Goal: Information Seeking & Learning: Learn about a topic

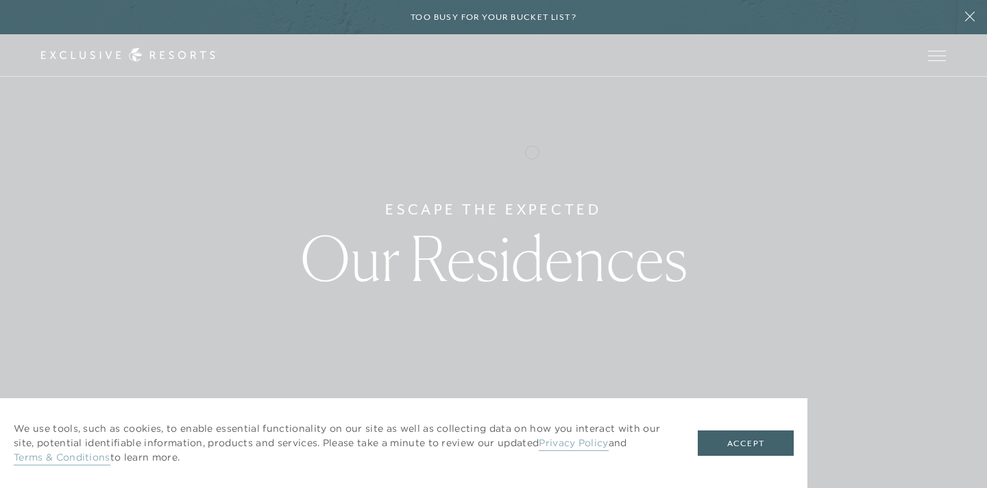
scroll to position [15, 0]
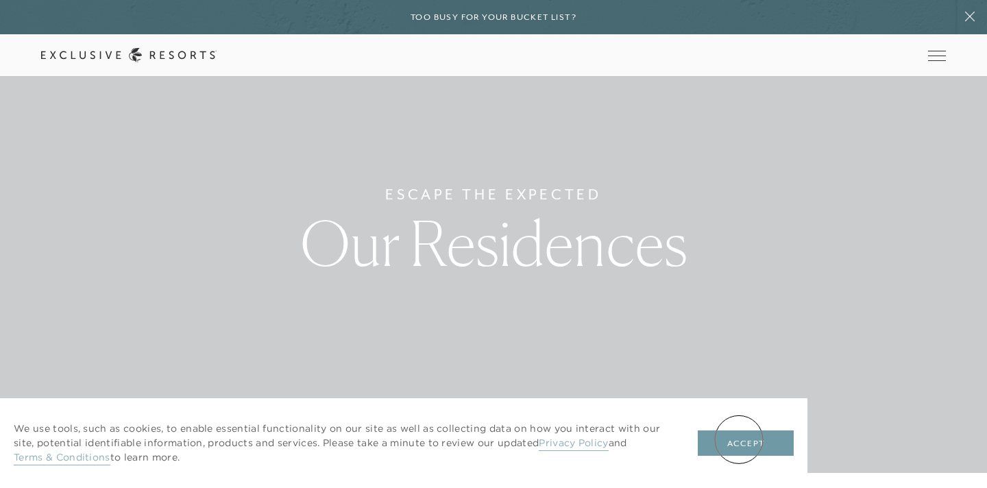
click at [739, 440] on button "Accept" at bounding box center [746, 444] width 96 height 26
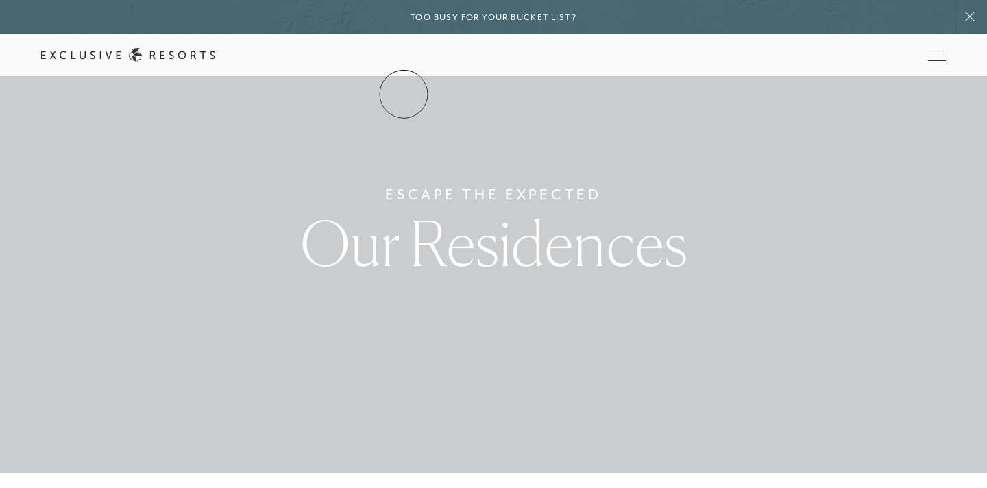
click at [0, 0] on link "Residence Collection" at bounding box center [0, 0] width 0 height 0
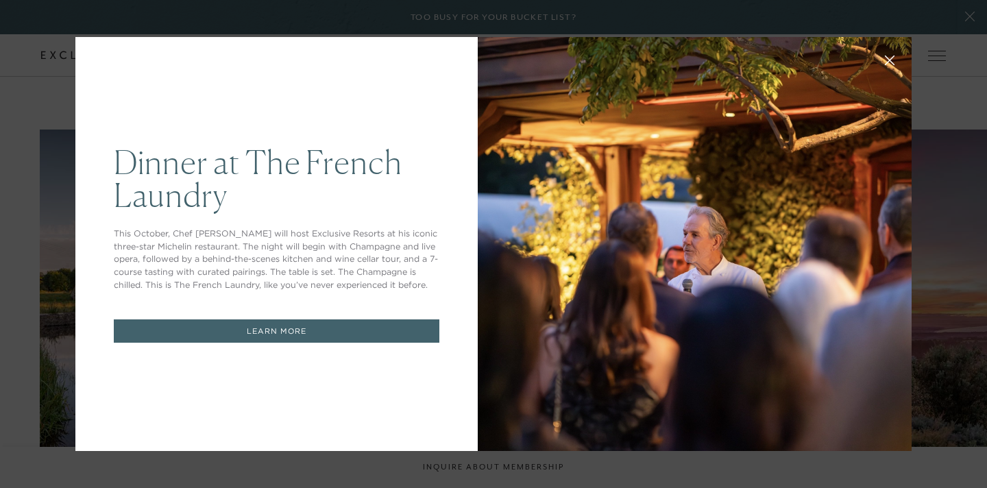
click at [270, 331] on link "LEARN MORE" at bounding box center [277, 332] width 326 height 24
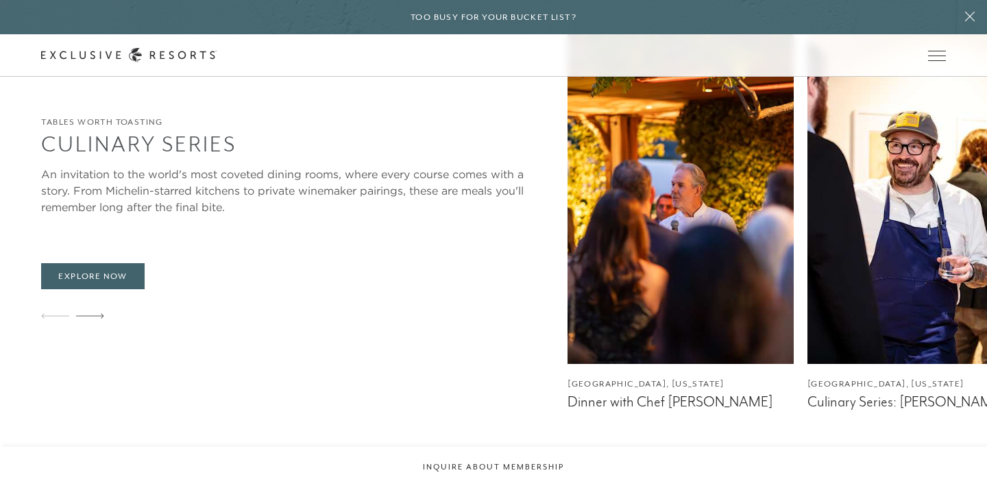
scroll to position [2150, 0]
click at [568, 377] on figcaption "Napa Valley, California" at bounding box center [681, 383] width 226 height 13
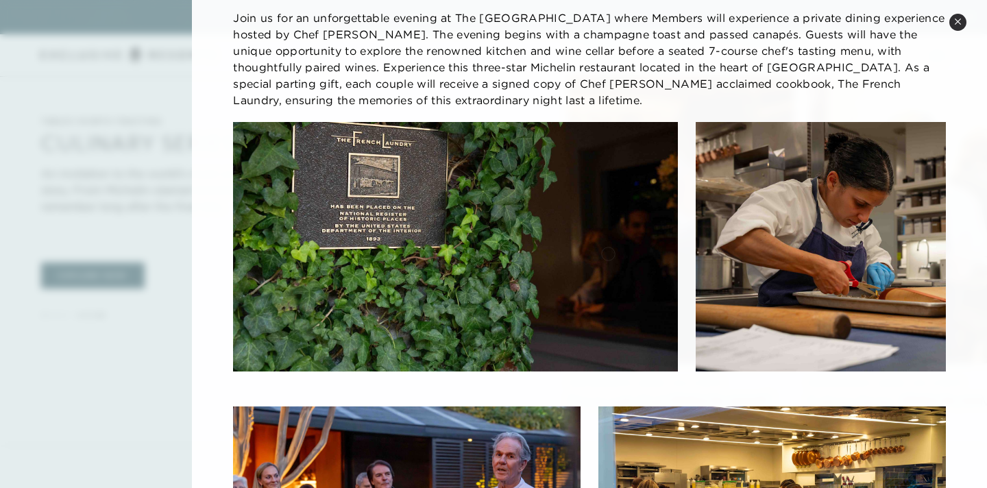
scroll to position [0, 0]
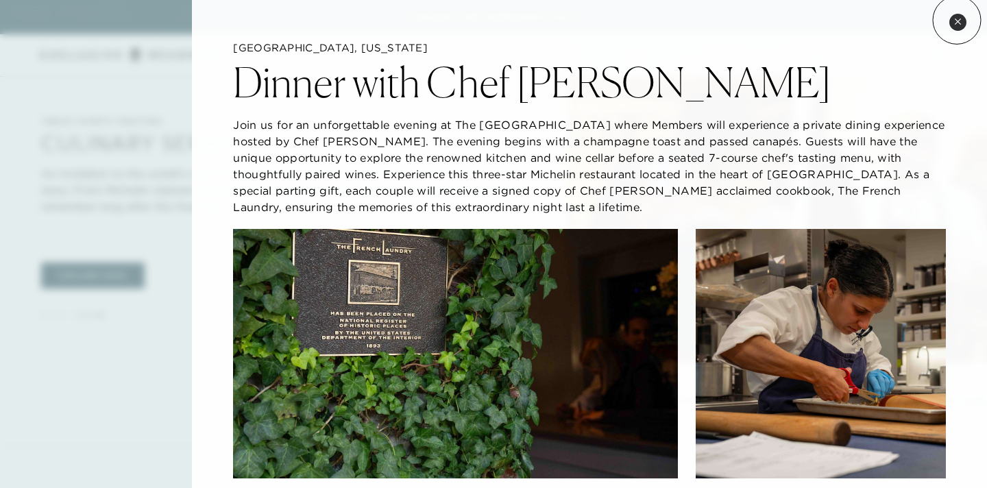
click at [957, 20] on icon at bounding box center [957, 21] width 5 height 5
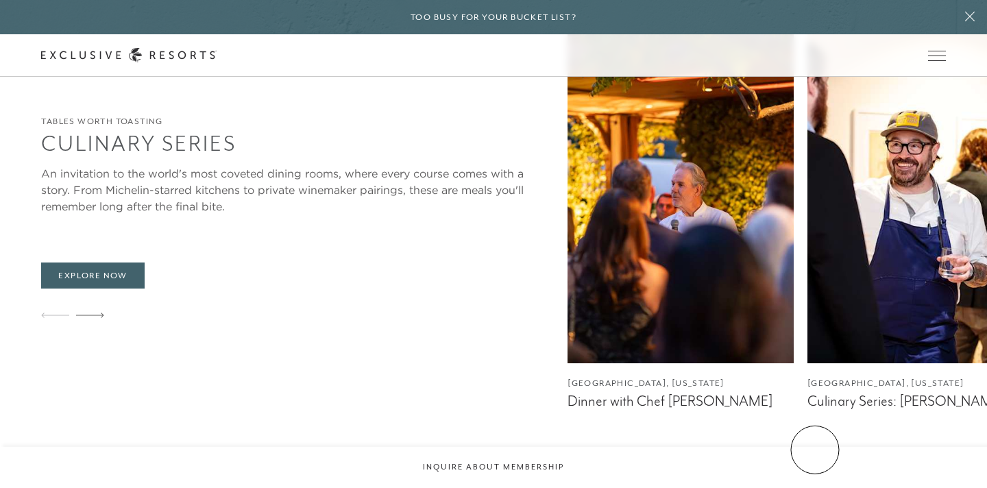
scroll to position [2151, 0]
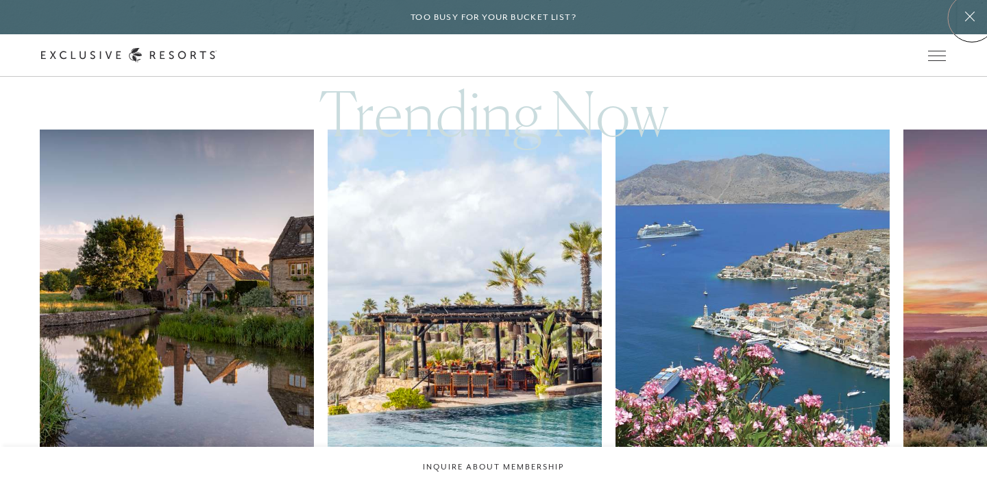
click at [972, 18] on icon at bounding box center [970, 17] width 10 height 10
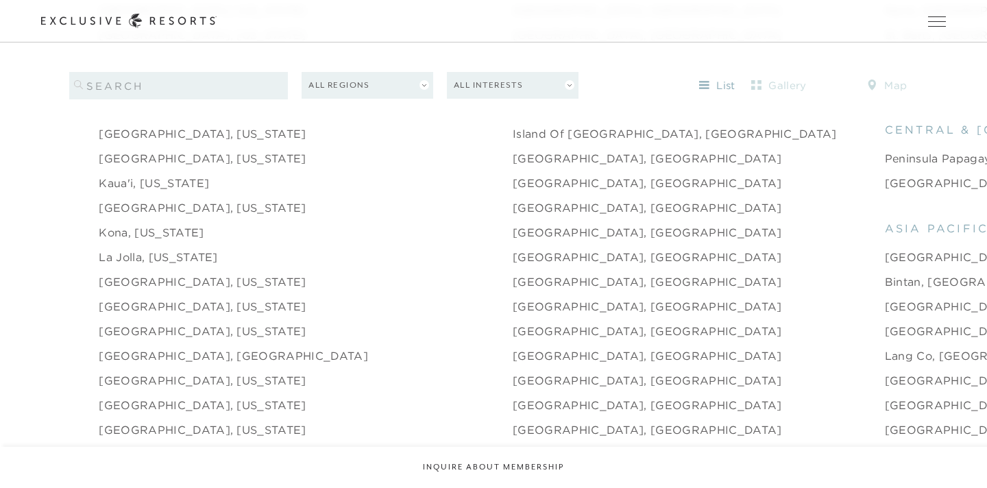
scroll to position [1660, 0]
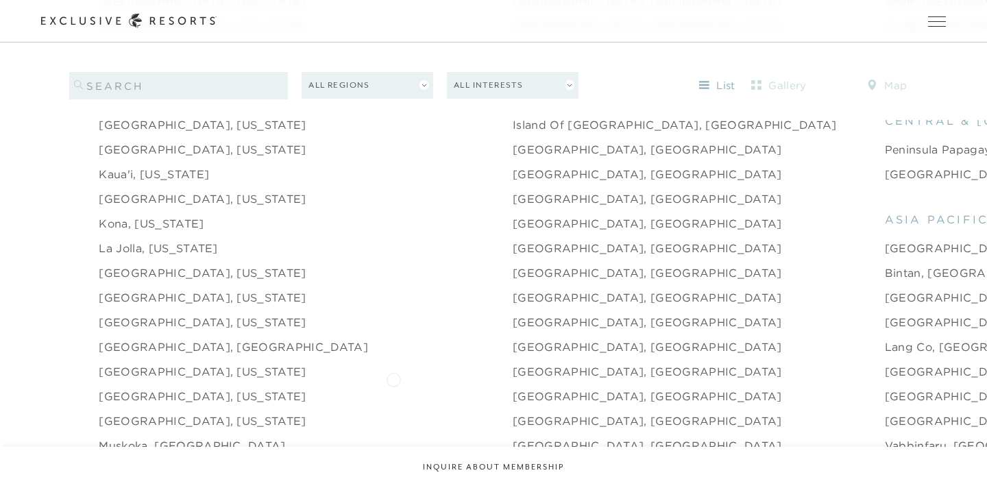
click at [513, 388] on link "[GEOGRAPHIC_DATA], [GEOGRAPHIC_DATA]" at bounding box center [647, 396] width 269 height 16
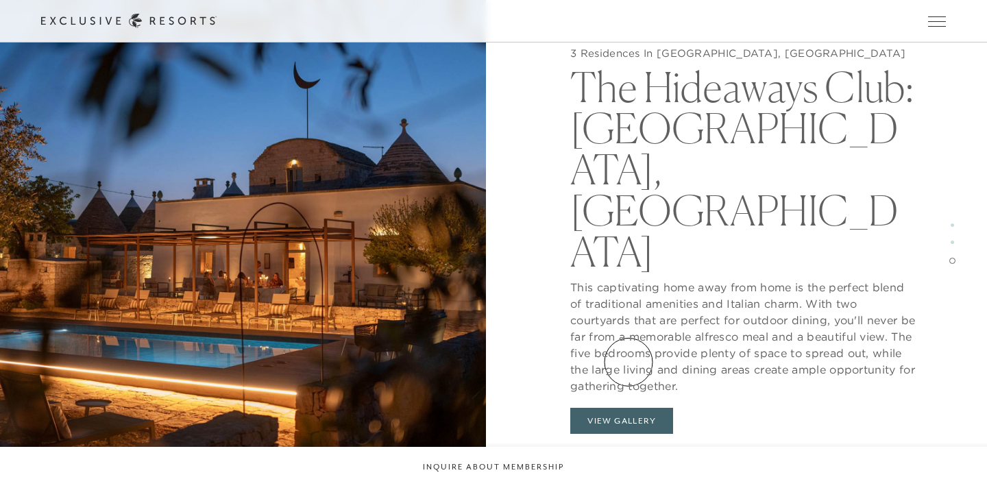
scroll to position [2504, 0]
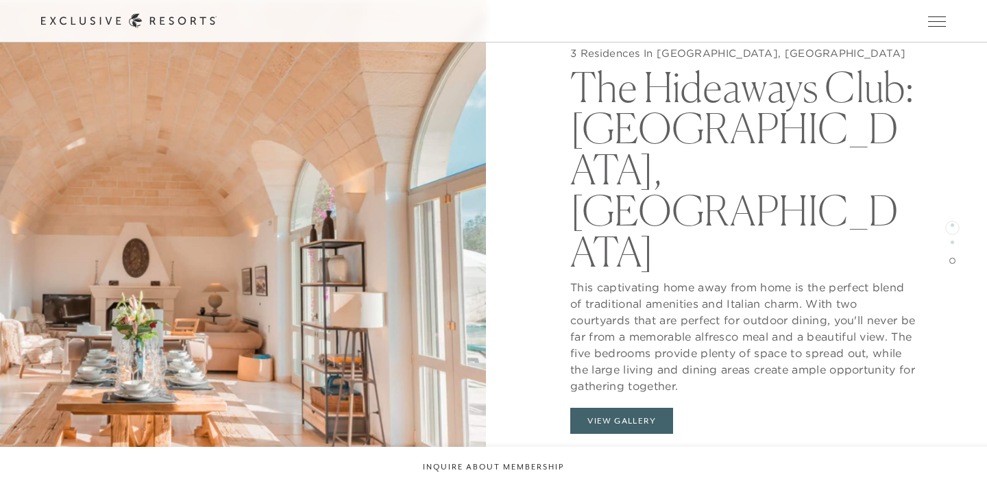
click at [952, 226] on span at bounding box center [952, 225] width 3 height 3
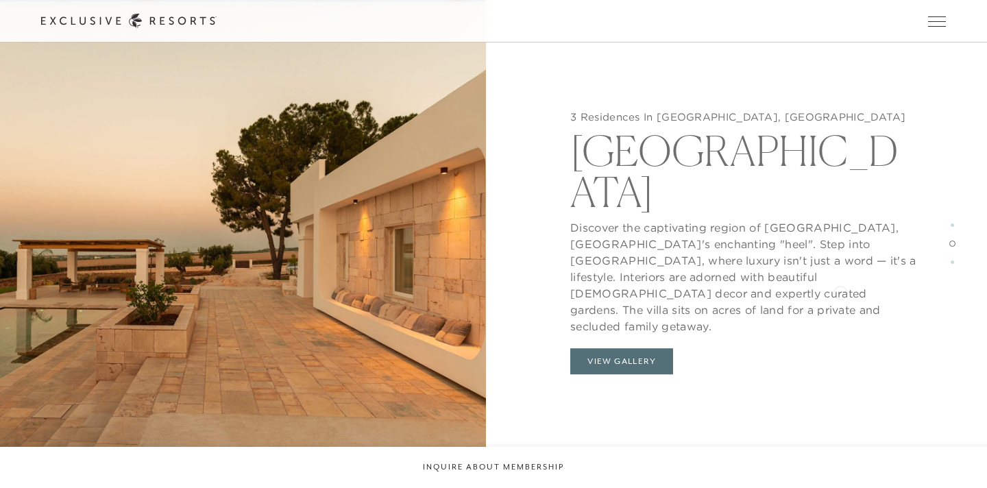
scroll to position [1888, 0]
click at [626, 350] on button "View Gallery" at bounding box center [621, 363] width 103 height 26
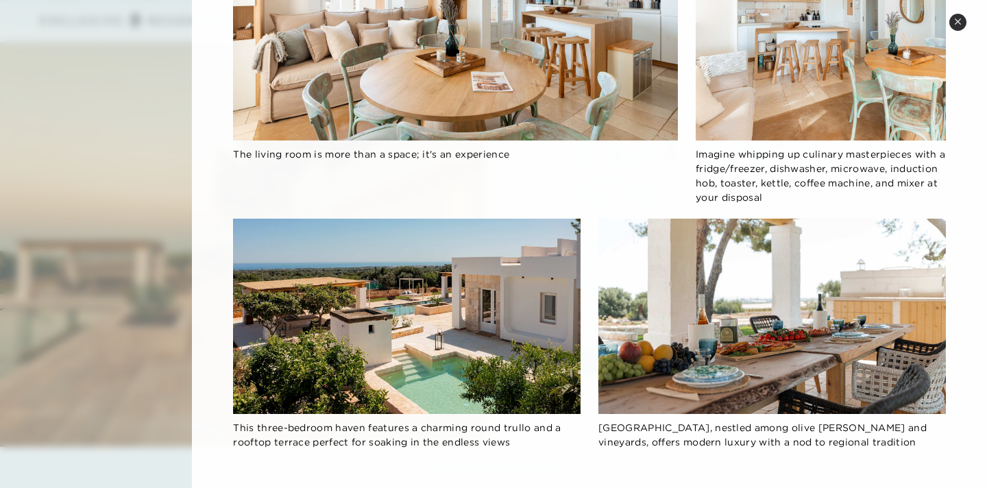
scroll to position [1241, 0]
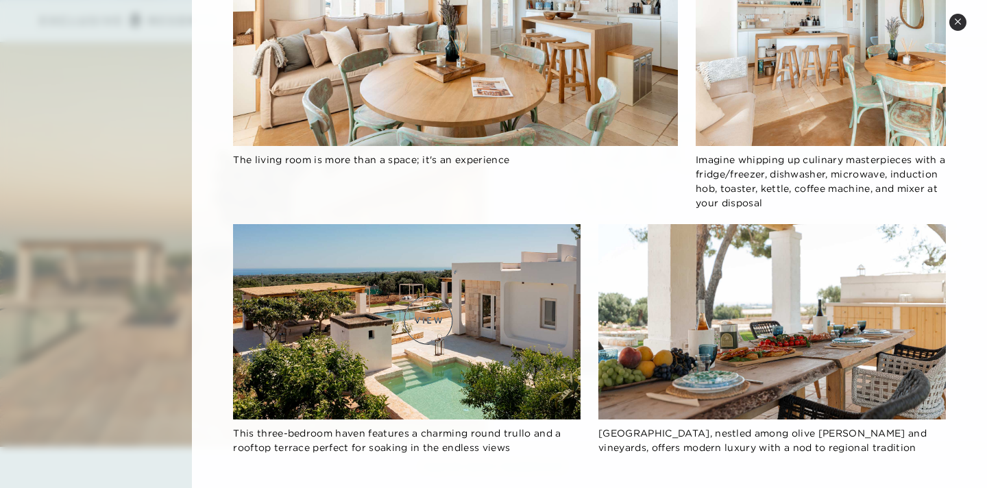
click at [429, 320] on img at bounding box center [407, 321] width 348 height 195
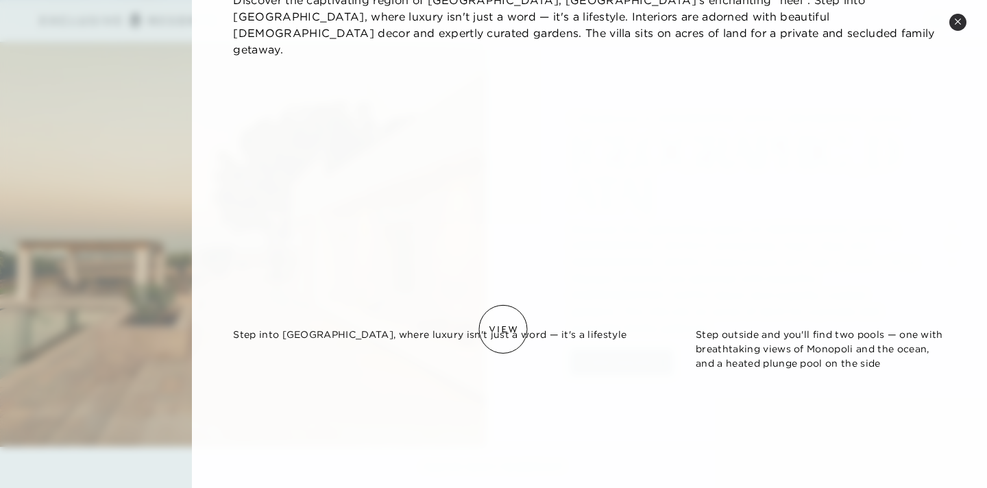
scroll to position [0, 0]
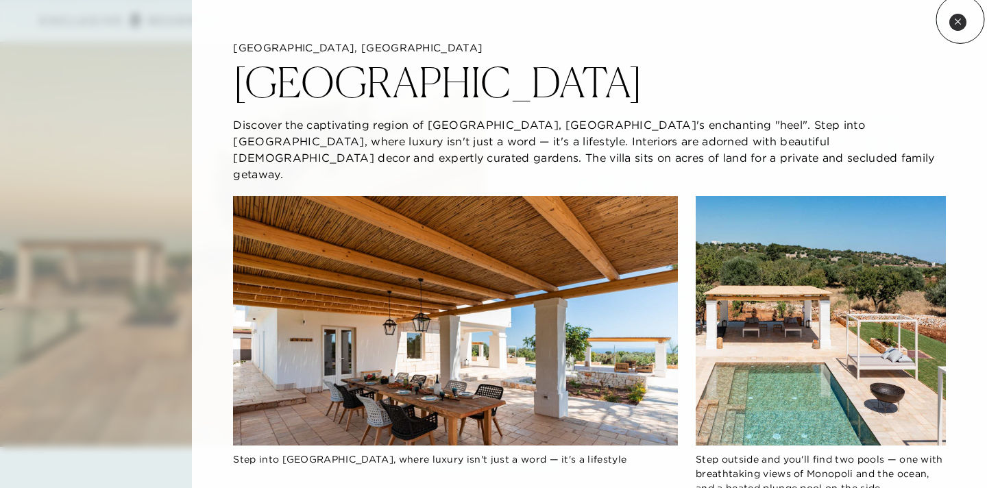
click at [961, 19] on icon at bounding box center [958, 22] width 8 height 8
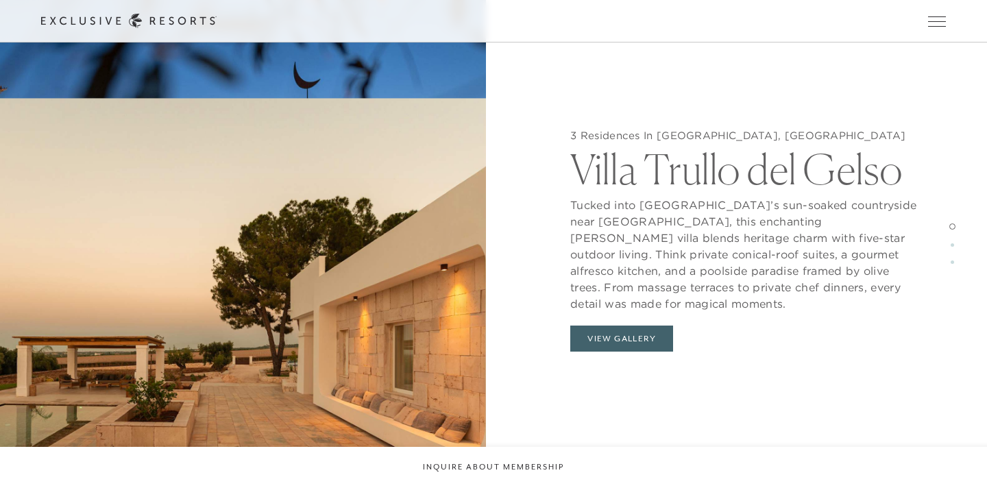
scroll to position [1648, 0]
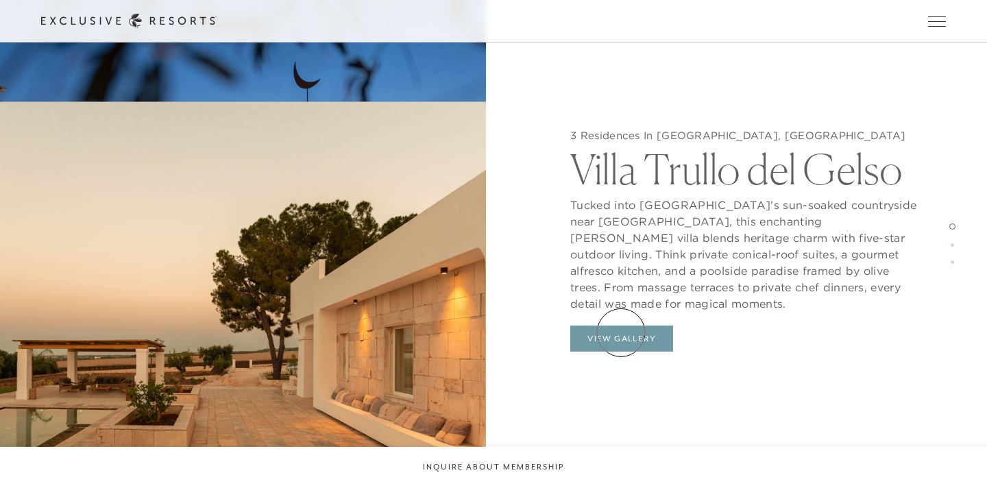
click at [621, 333] on button "View Gallery" at bounding box center [621, 339] width 103 height 26
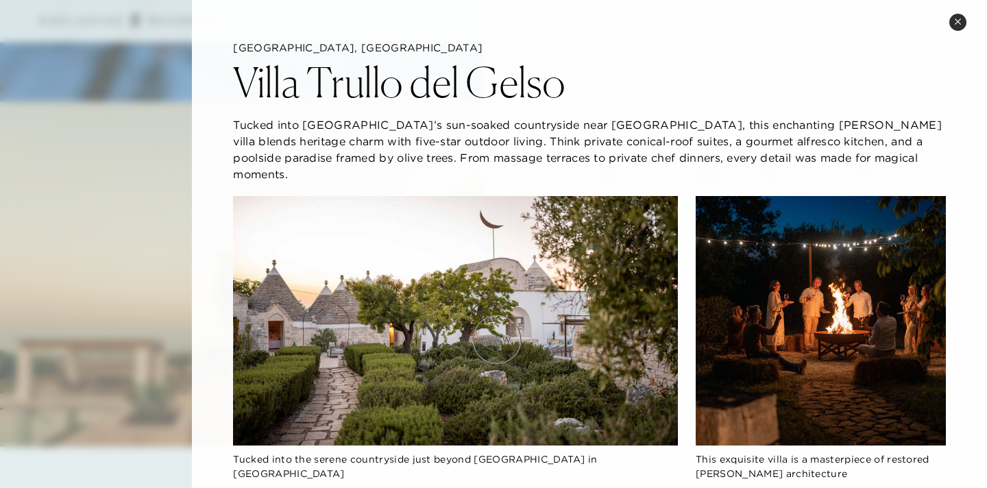
click at [497, 339] on img at bounding box center [455, 321] width 445 height 250
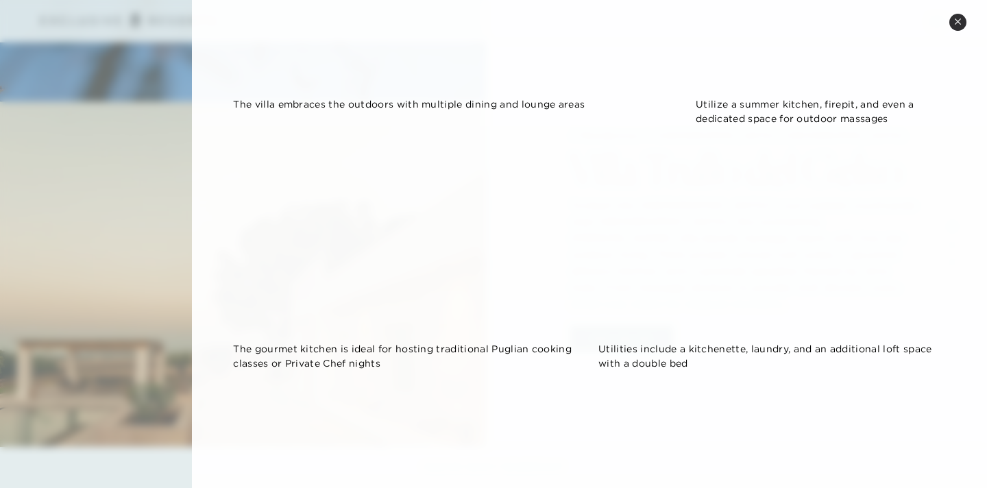
scroll to position [1200, 0]
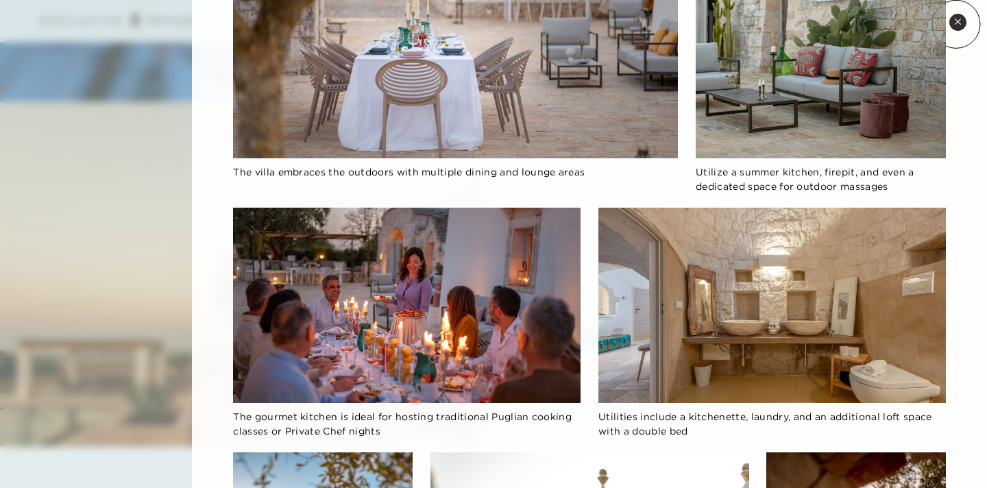
click at [957, 24] on icon at bounding box center [958, 22] width 8 height 8
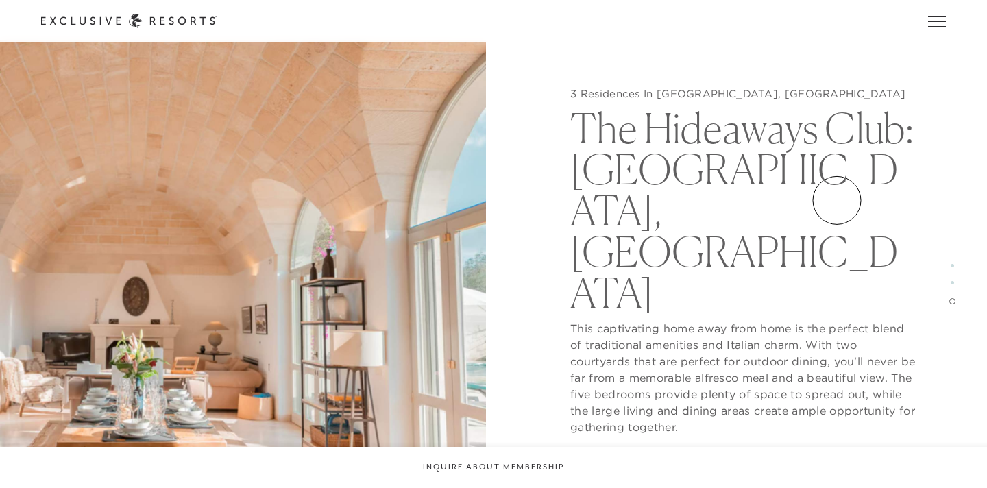
scroll to position [2798, 0]
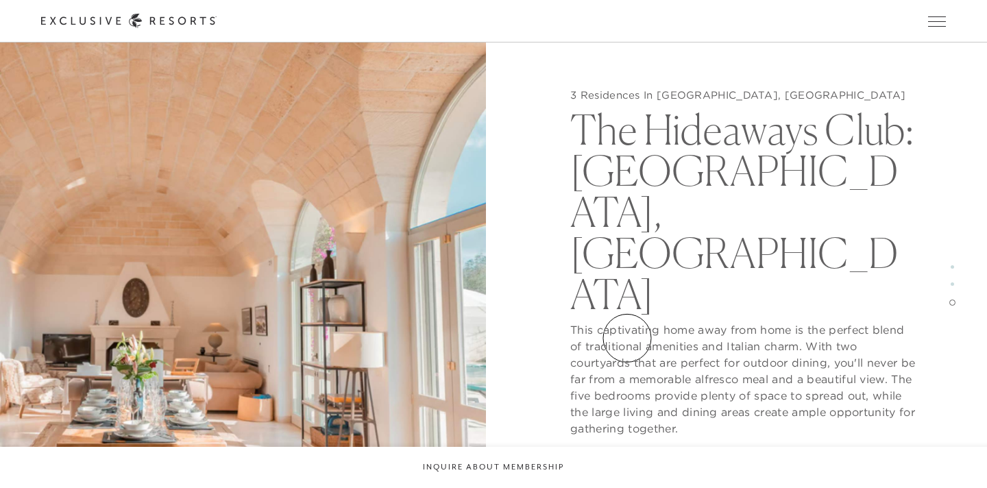
click at [627, 450] on button "View Gallery" at bounding box center [621, 463] width 103 height 26
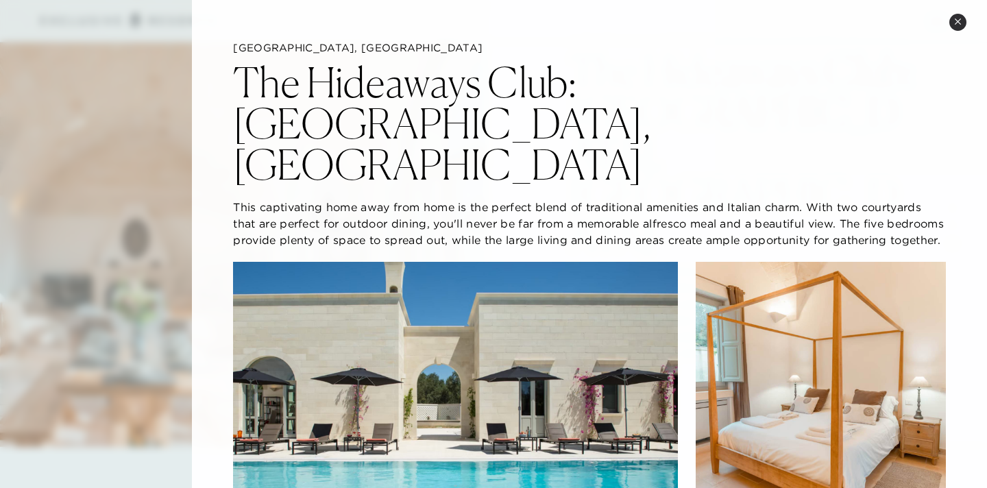
scroll to position [2796, 0]
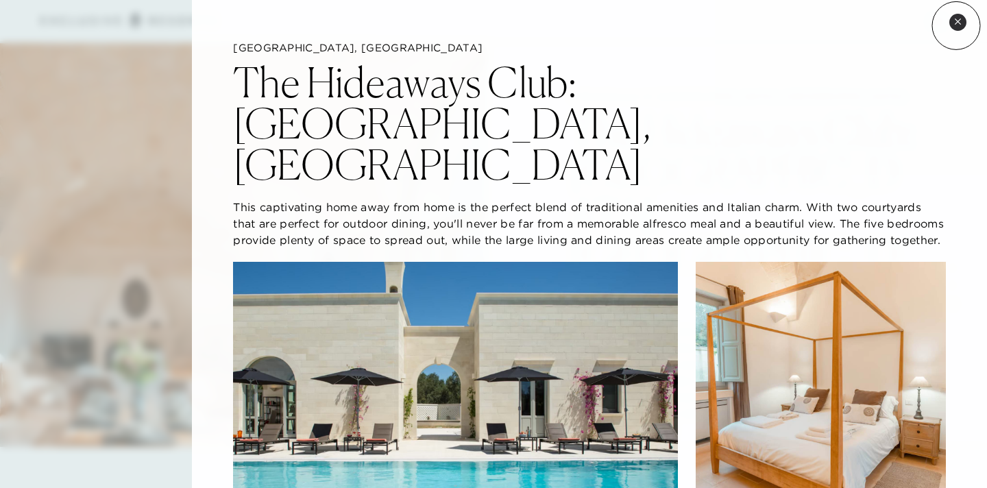
click at [957, 25] on button "Close quickview" at bounding box center [958, 22] width 17 height 17
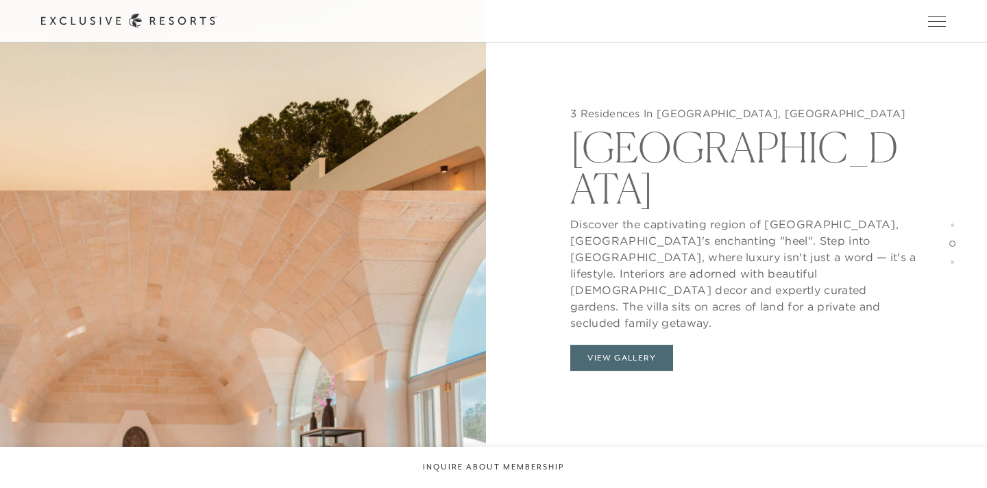
scroll to position [2113, 0]
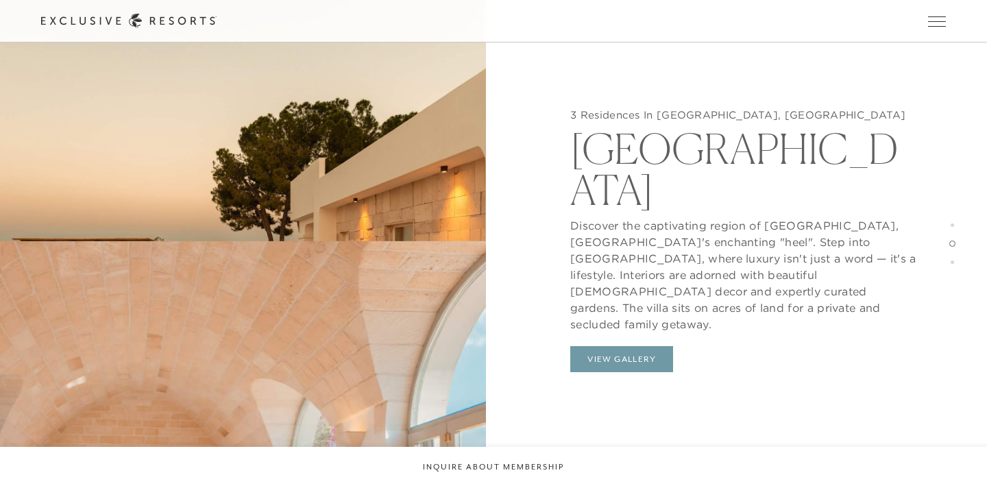
click at [622, 346] on button "View Gallery" at bounding box center [621, 359] width 103 height 26
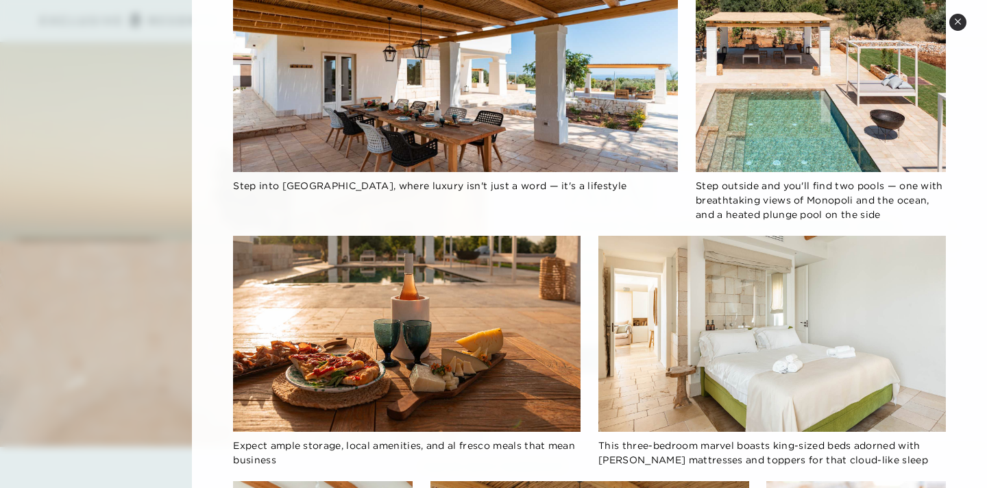
scroll to position [289, 0]
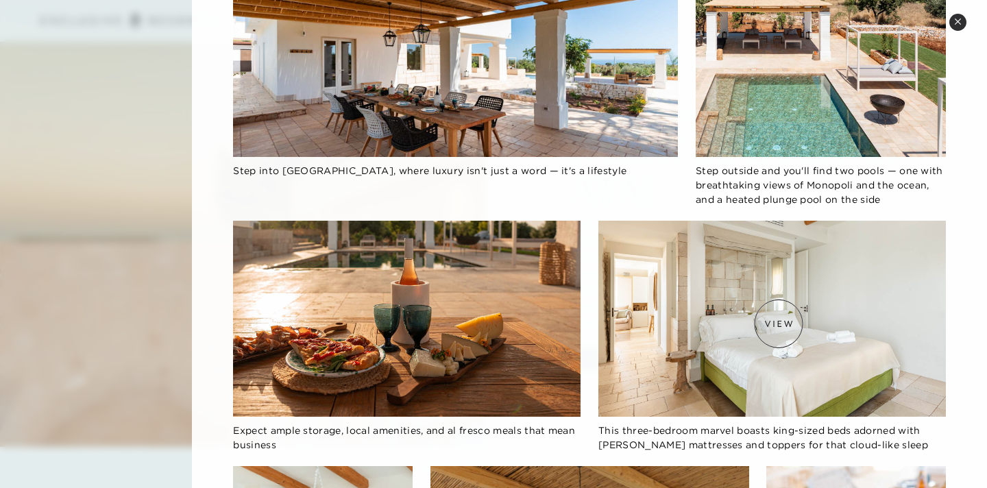
click at [779, 324] on img at bounding box center [773, 318] width 348 height 195
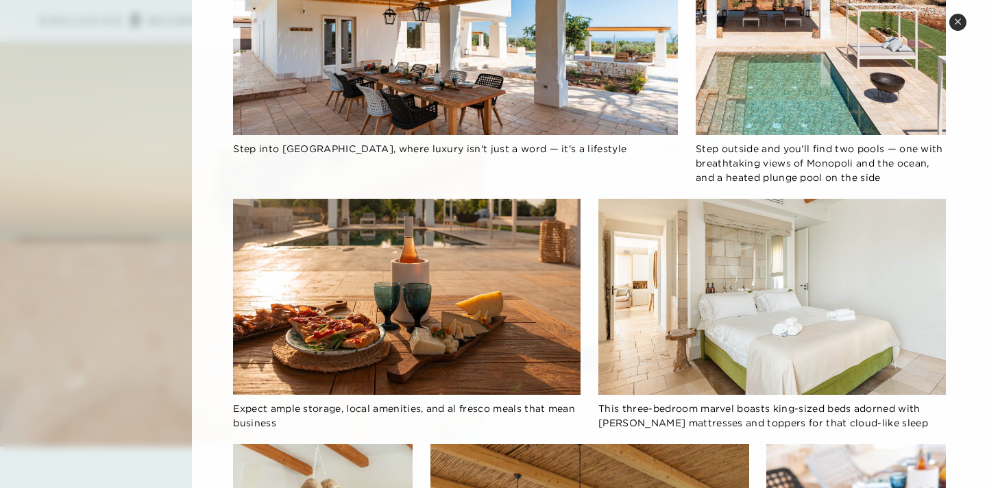
scroll to position [0, 0]
